Goal: Information Seeking & Learning: Get advice/opinions

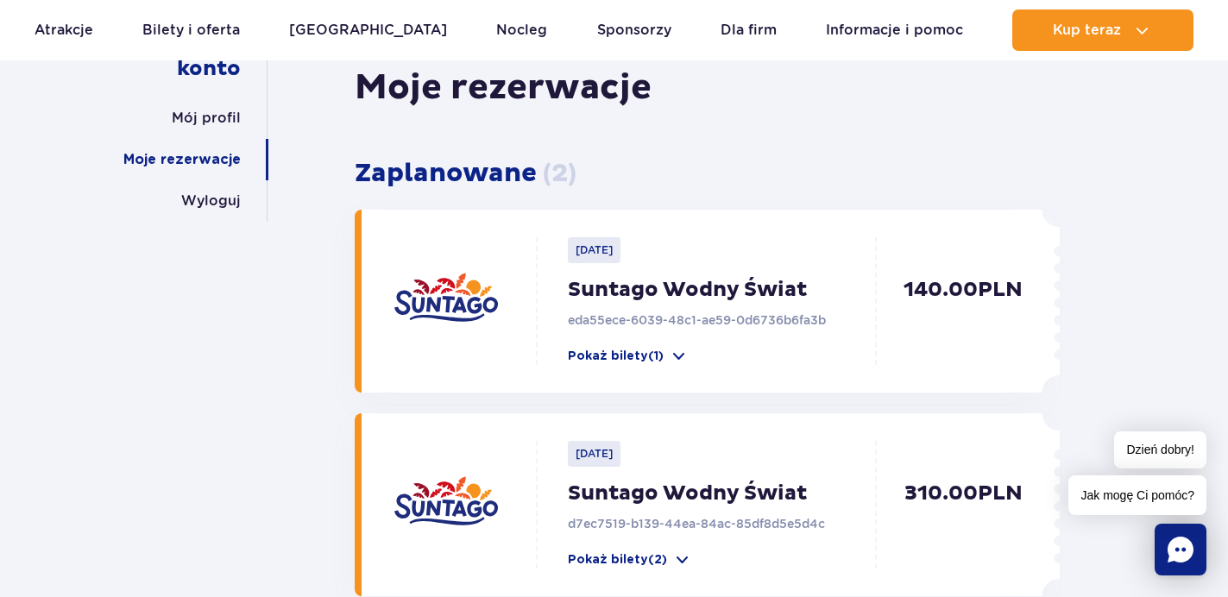
scroll to position [217, 0]
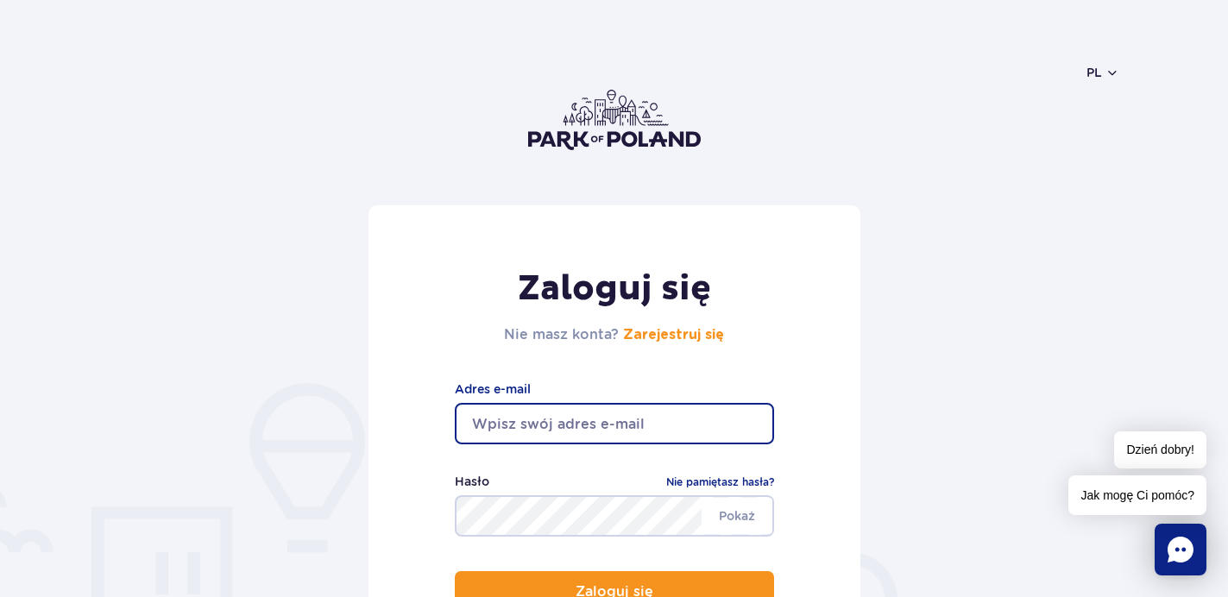
type input "[EMAIL_ADDRESS][DOMAIN_NAME]"
click at [614, 592] on button "Zaloguj się" at bounding box center [614, 591] width 319 height 41
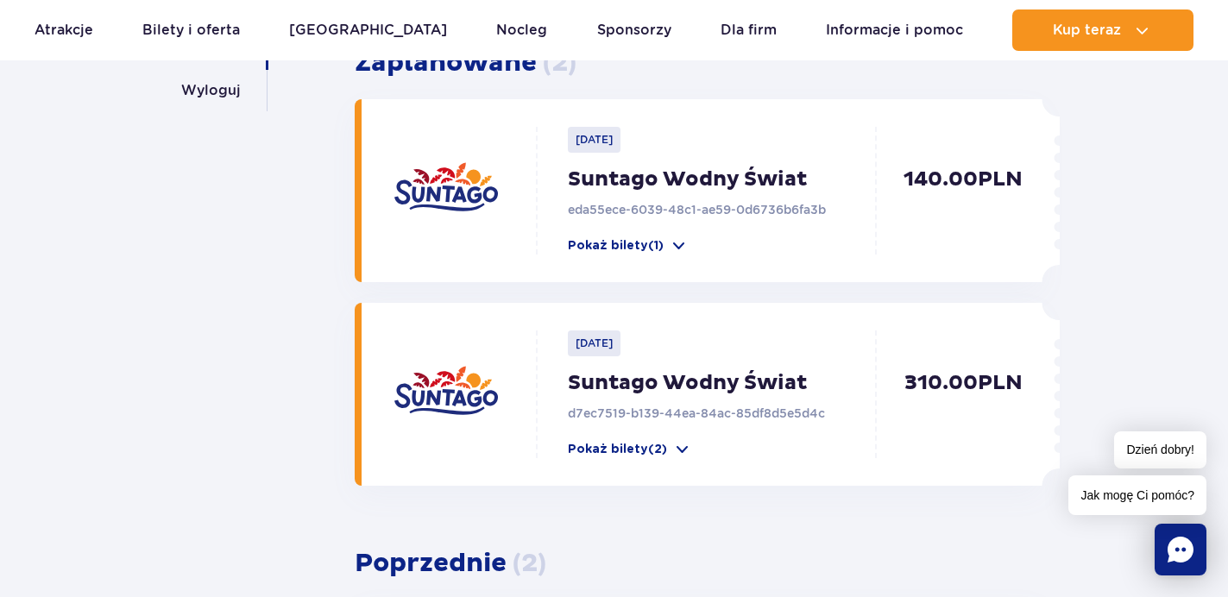
scroll to position [325, 0]
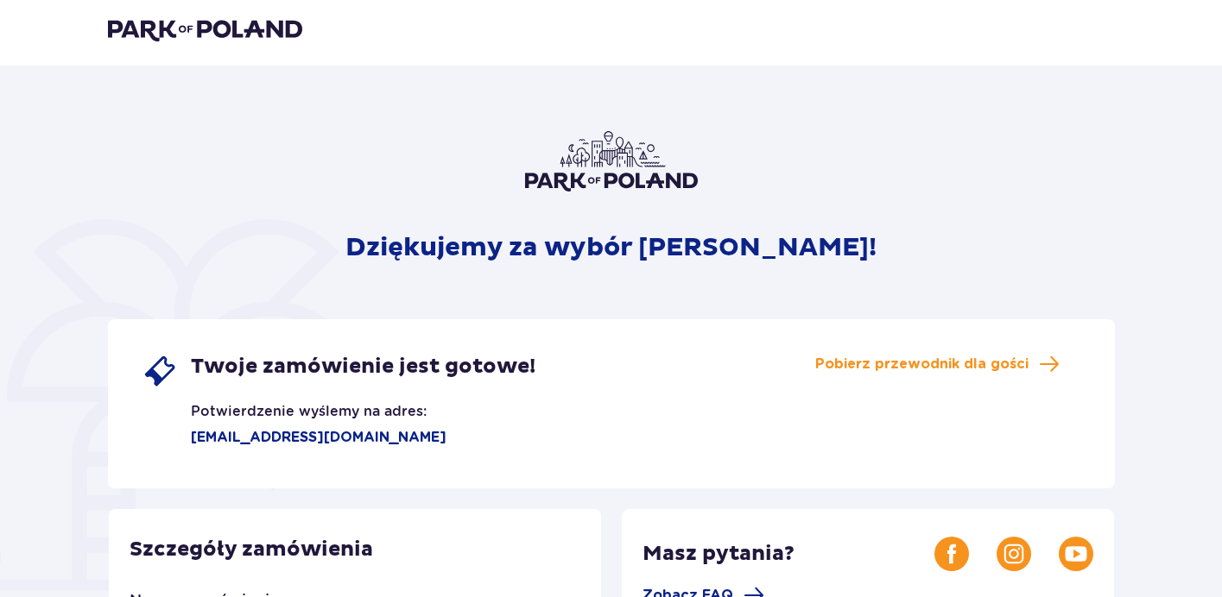
click at [570, 167] on img at bounding box center [611, 161] width 173 height 60
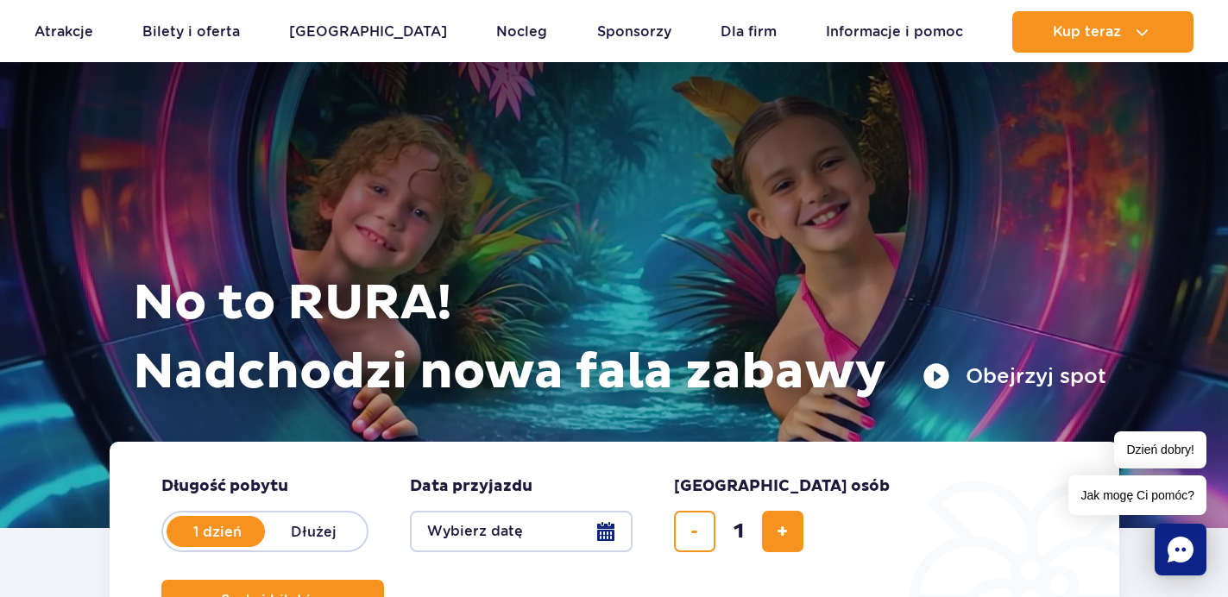
scroll to position [14, 0]
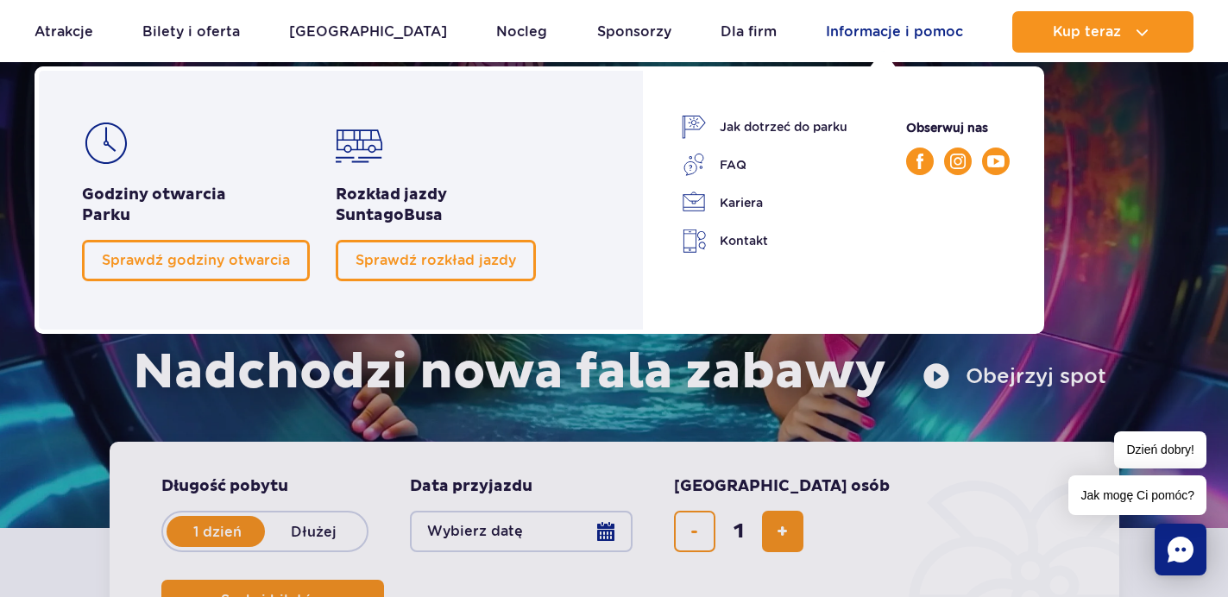
click at [910, 35] on link "Informacje i pomoc" at bounding box center [894, 31] width 137 height 41
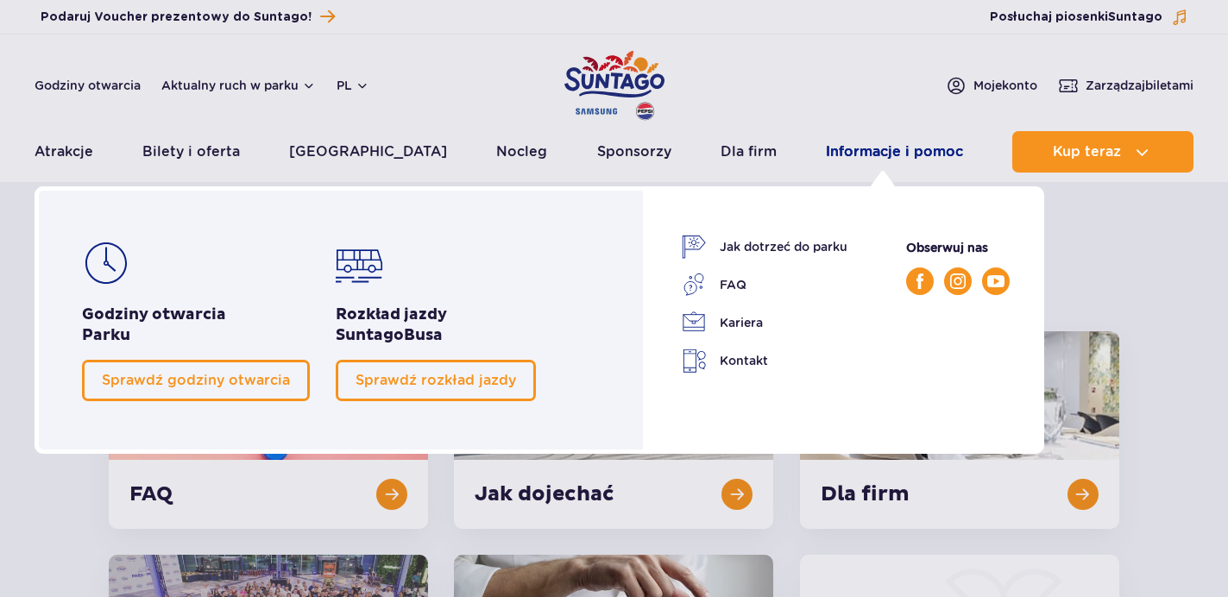
click at [866, 146] on link "Informacje i pomoc" at bounding box center [894, 151] width 137 height 41
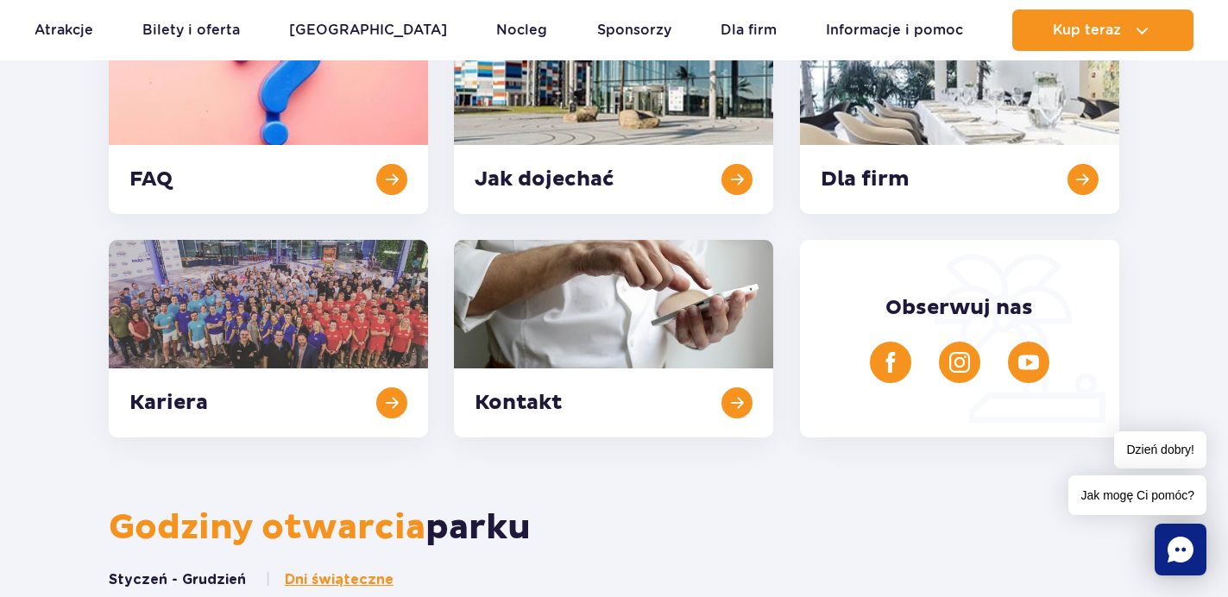
scroll to position [362, 0]
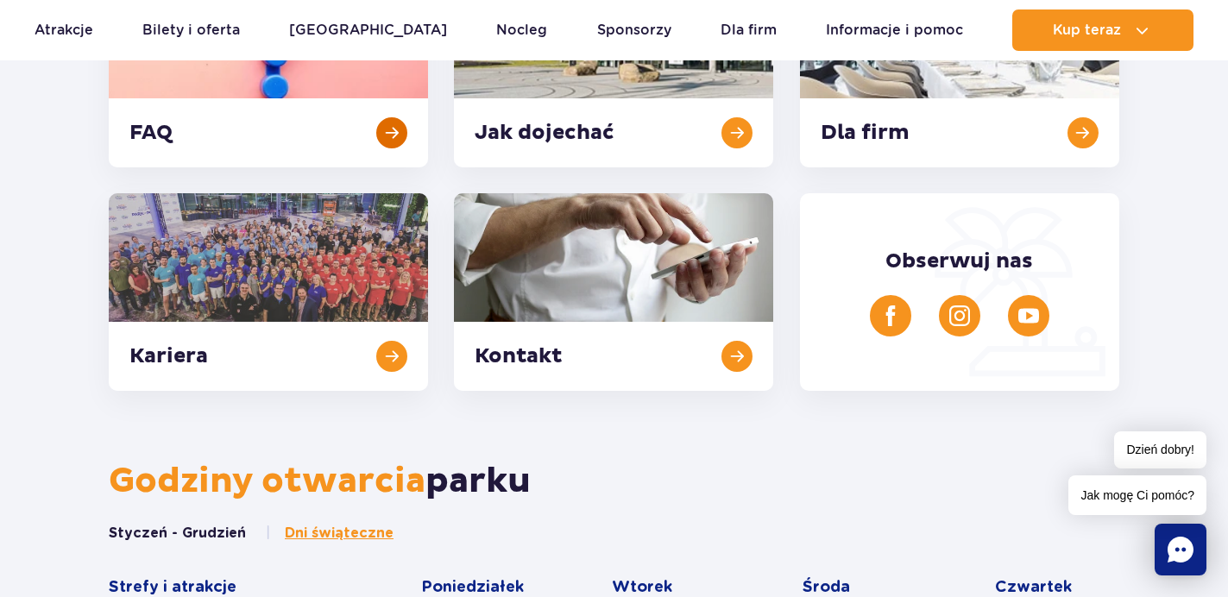
click at [386, 138] on link at bounding box center [268, 69] width 319 height 198
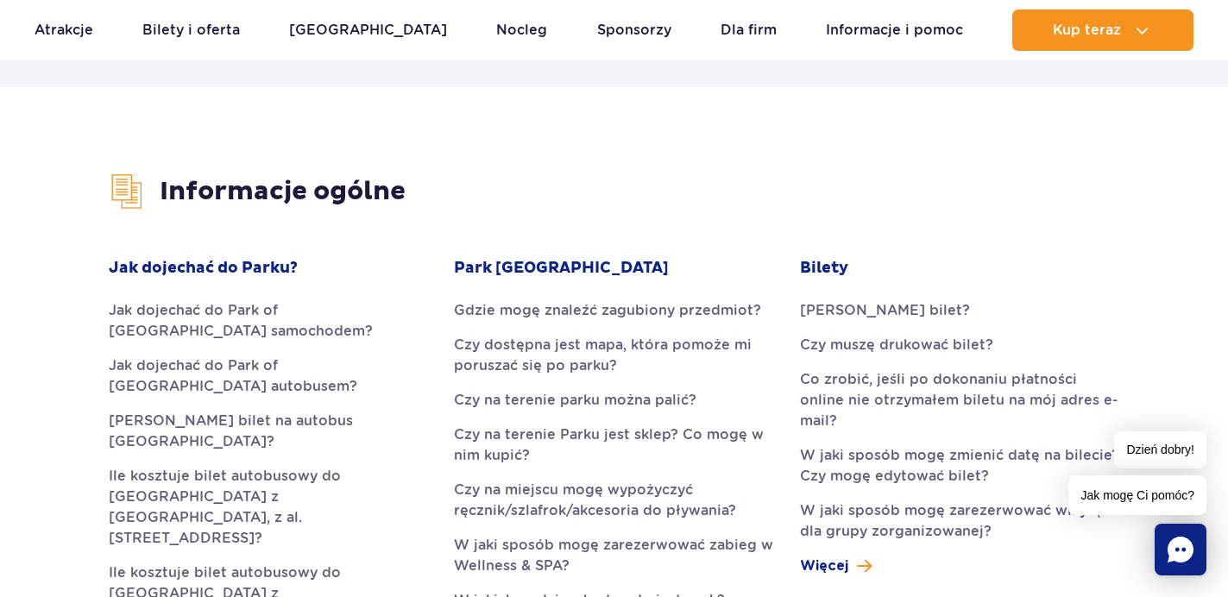
scroll to position [353, 0]
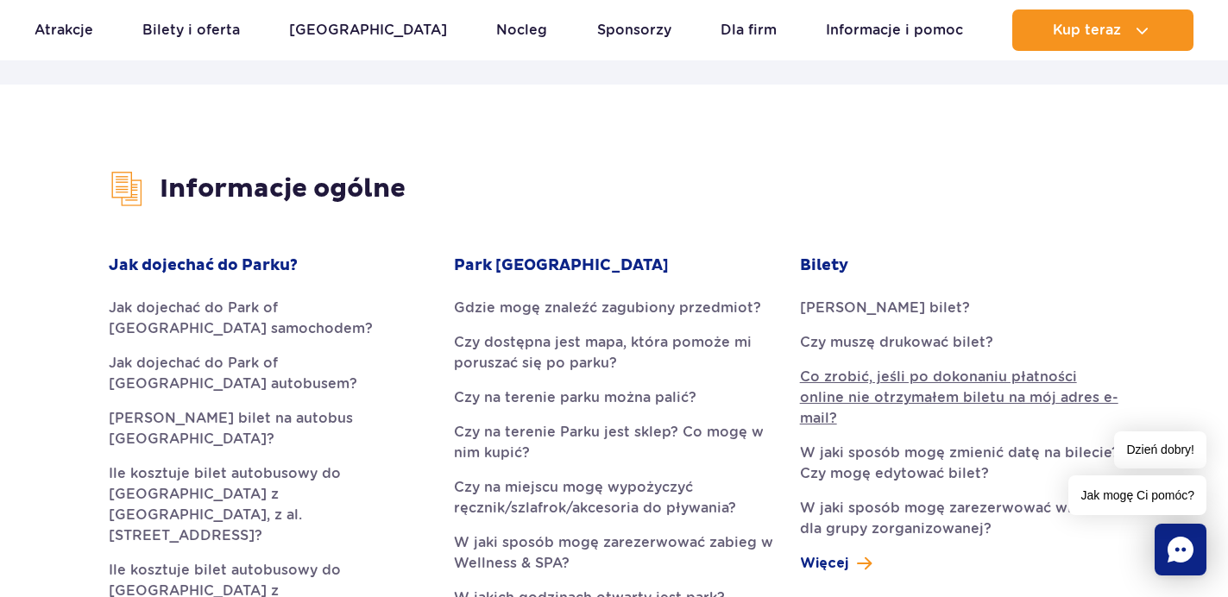
click at [920, 397] on link "Co zrobić, jeśli po dokonaniu płatności online nie otrzymałem biletu na mój adr…" at bounding box center [959, 398] width 319 height 62
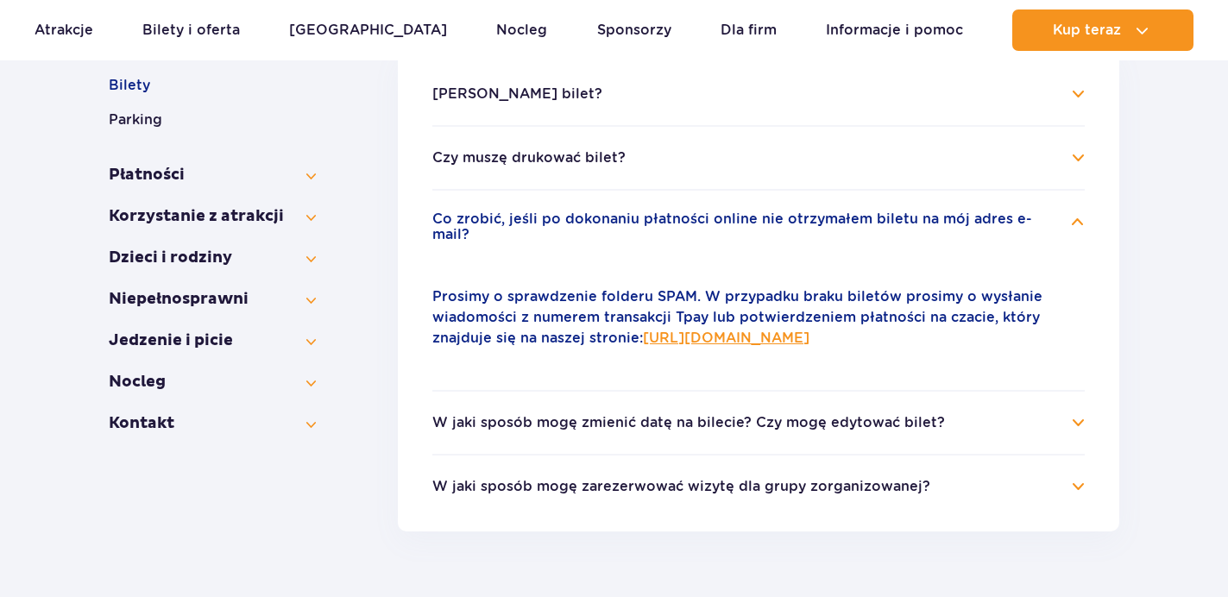
scroll to position [407, 0]
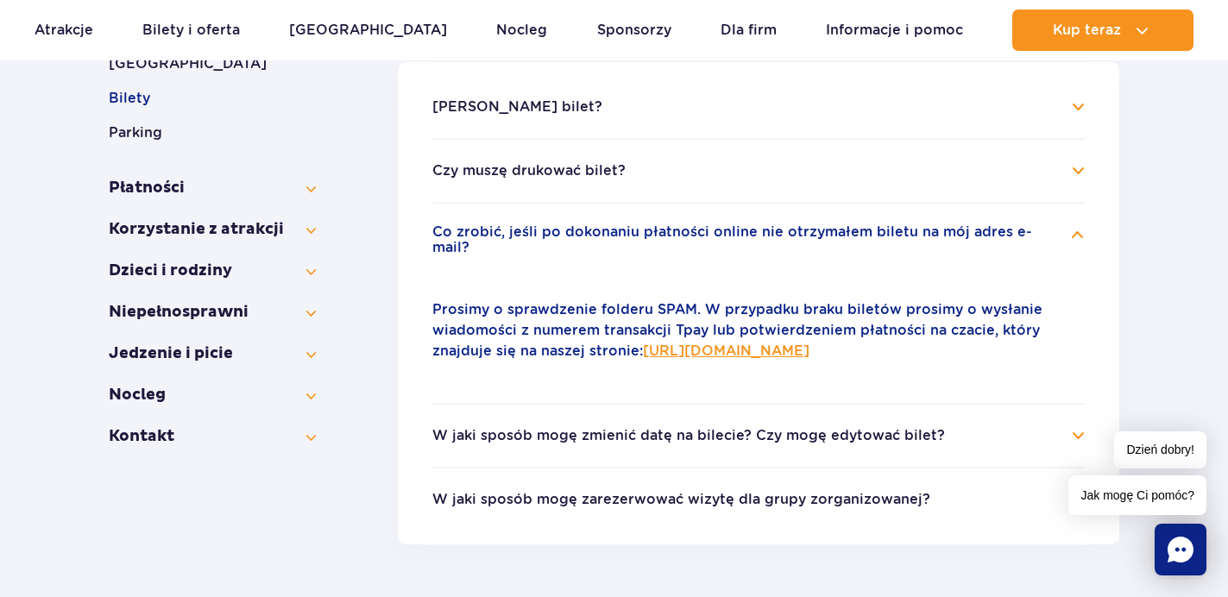
click at [802, 343] on link "https://parkofpoland.com/pl/kontakt" at bounding box center [726, 351] width 167 height 16
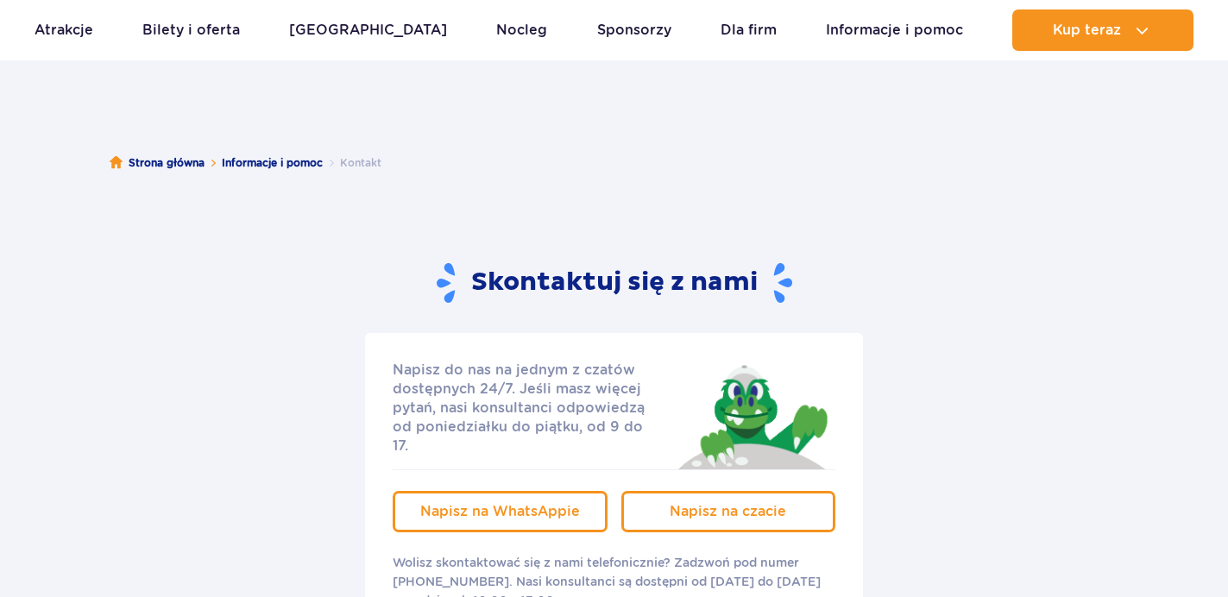
scroll to position [83, 0]
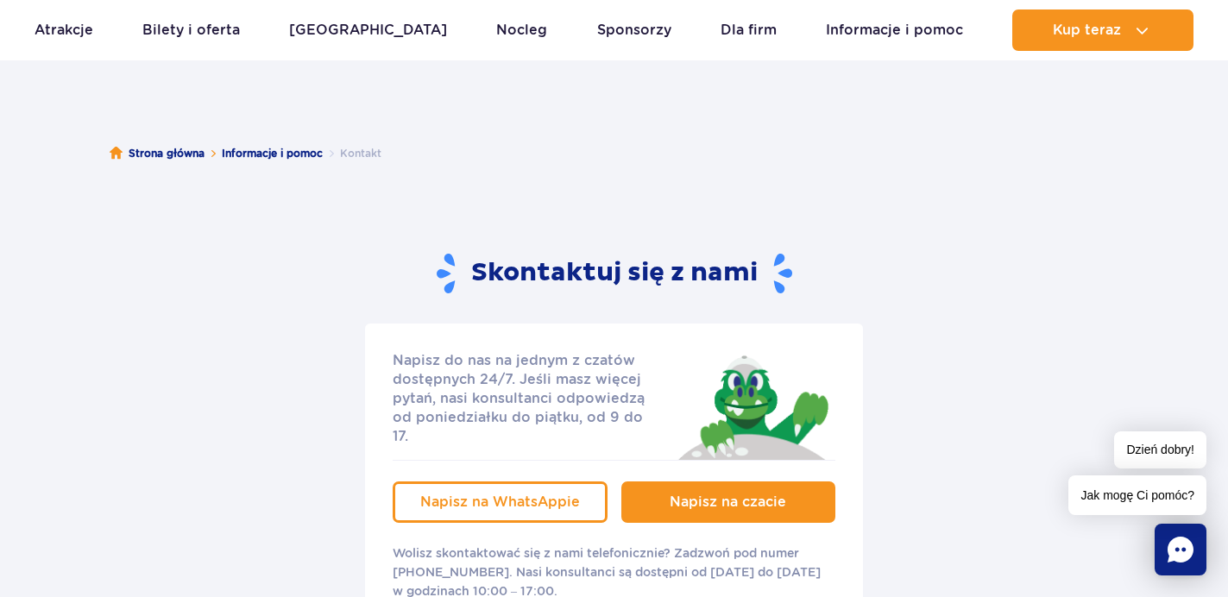
click at [704, 494] on span "Napisz na czacie" at bounding box center [728, 502] width 117 height 16
